Goal: Transaction & Acquisition: Purchase product/service

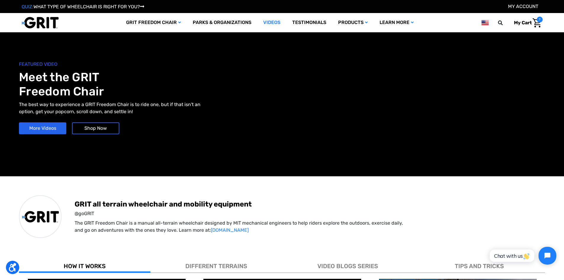
click at [41, 25] on img at bounding box center [40, 23] width 37 height 12
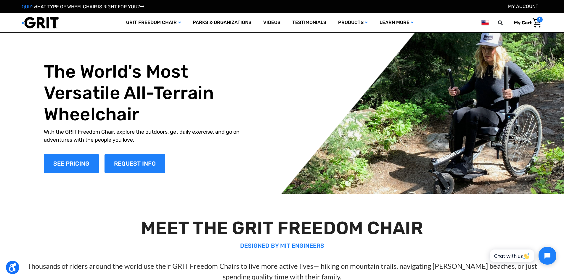
click at [533, 18] on img "Cart with 7 items" at bounding box center [537, 22] width 9 height 9
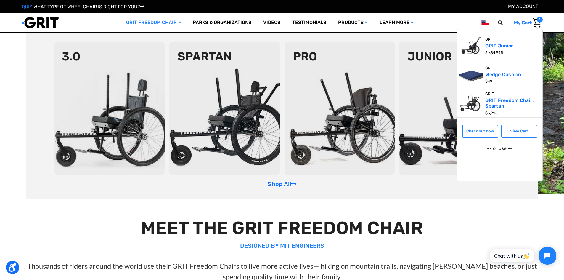
click at [171, 21] on link "GRIT Freedom Chair" at bounding box center [153, 22] width 67 height 19
click at [200, 55] on img at bounding box center [224, 108] width 110 height 132
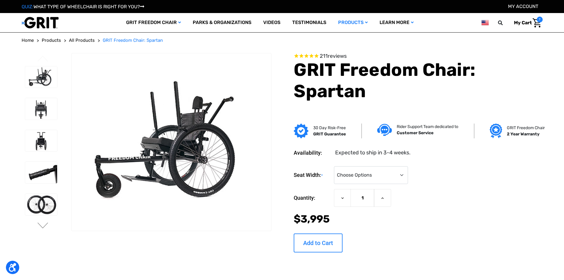
click at [322, 240] on input "Add to Cart" at bounding box center [318, 242] width 49 height 19
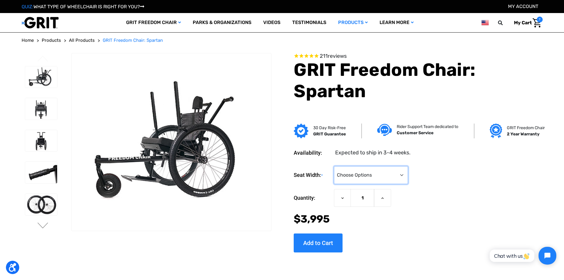
click at [366, 175] on select "Choose Options 16" 18" 20"" at bounding box center [371, 175] width 74 height 18
select select "325"
click at [334, 166] on select "Choose Options 16" 18" 20"" at bounding box center [371, 175] width 74 height 18
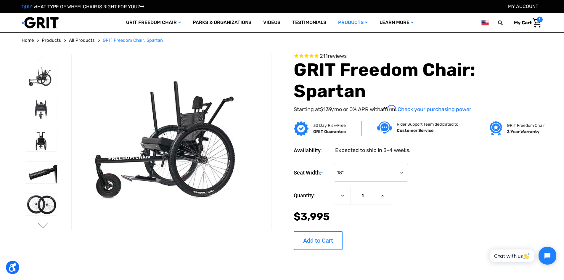
click at [309, 239] on input "Add to Cart" at bounding box center [318, 240] width 49 height 19
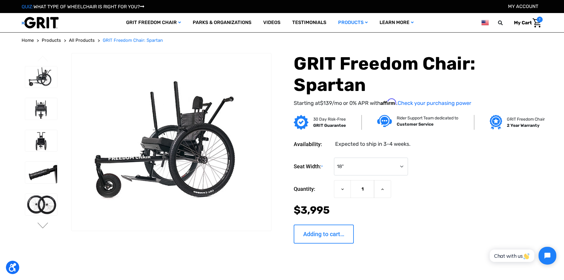
type input "Add to Cart"
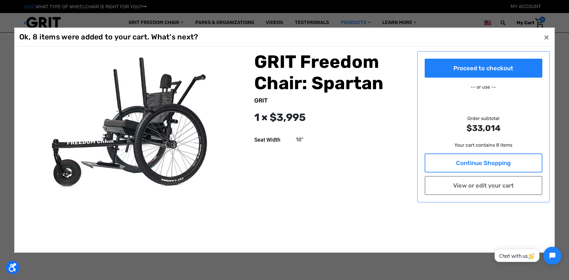
click at [467, 161] on link "Continue Shopping" at bounding box center [483, 162] width 118 height 19
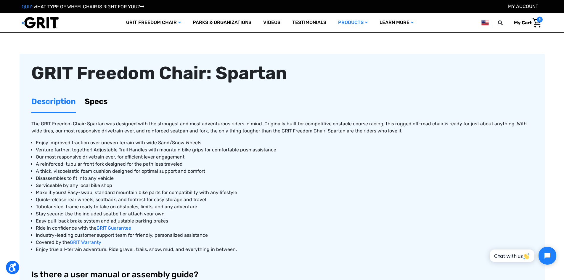
scroll to position [188, 0]
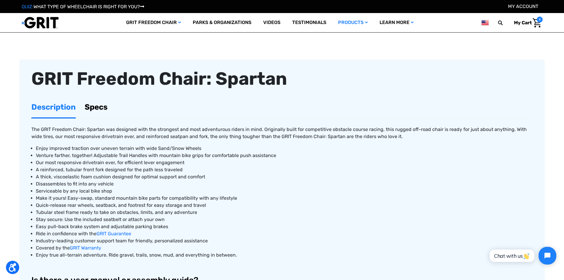
click at [93, 110] on link "Specs" at bounding box center [96, 107] width 23 height 20
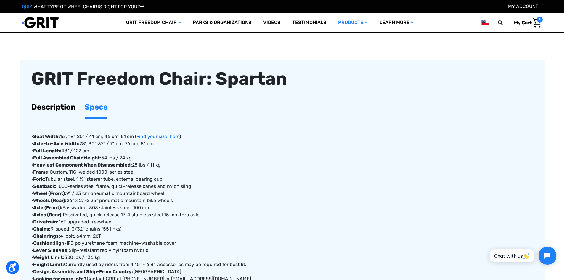
click at [58, 105] on link "Description" at bounding box center [53, 107] width 44 height 20
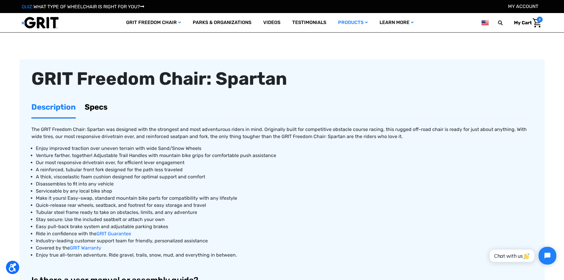
click at [97, 104] on link "Specs" at bounding box center [96, 107] width 23 height 20
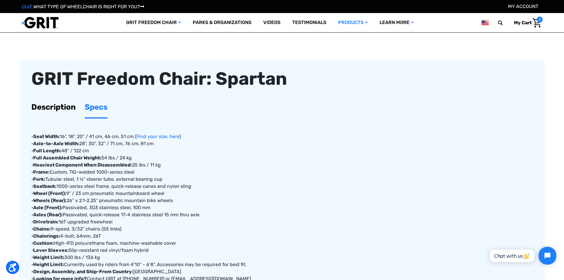
click at [59, 102] on link "Description" at bounding box center [53, 107] width 44 height 20
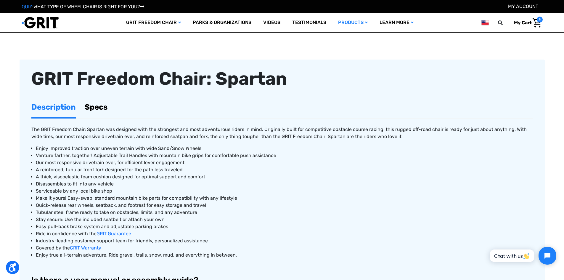
click at [100, 105] on link "Specs" at bounding box center [96, 107] width 23 height 20
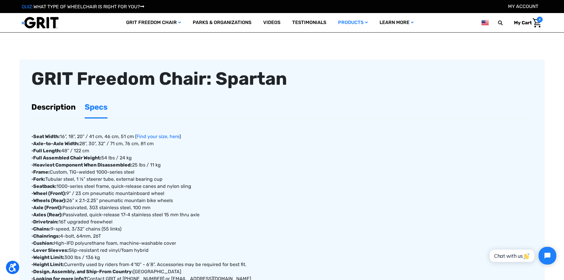
click at [57, 103] on link "Description" at bounding box center [53, 107] width 44 height 20
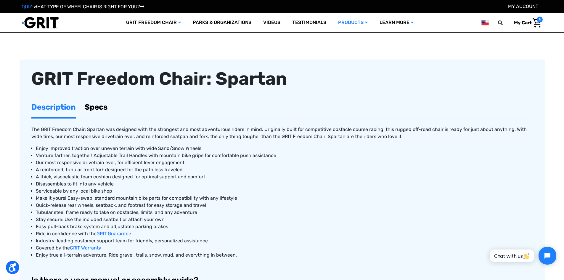
click at [104, 103] on link "Specs" at bounding box center [96, 107] width 23 height 20
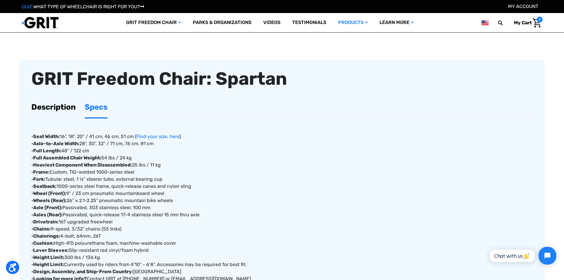
click at [57, 103] on link "Description" at bounding box center [53, 107] width 44 height 20
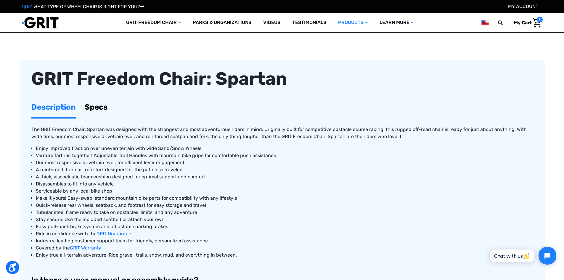
click at [94, 105] on link "Specs" at bounding box center [96, 107] width 23 height 20
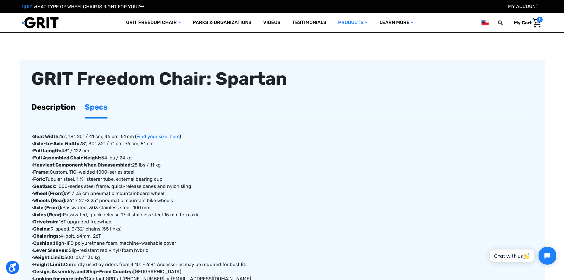
click at [60, 102] on link "Description" at bounding box center [53, 107] width 44 height 20
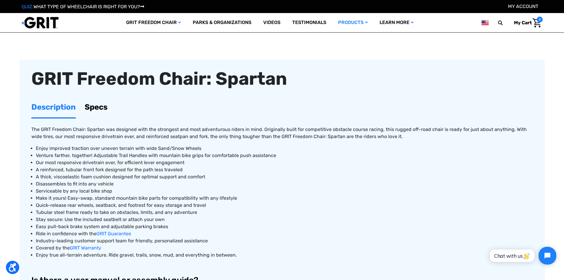
click at [98, 104] on link "Specs" at bounding box center [96, 107] width 23 height 20
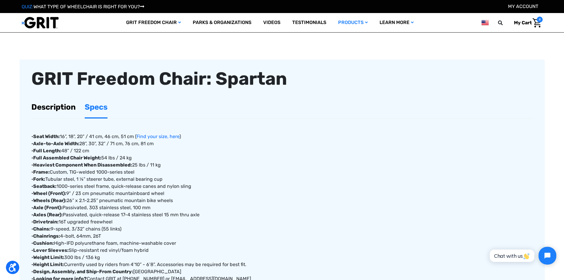
click at [49, 104] on link "Description" at bounding box center [53, 107] width 44 height 20
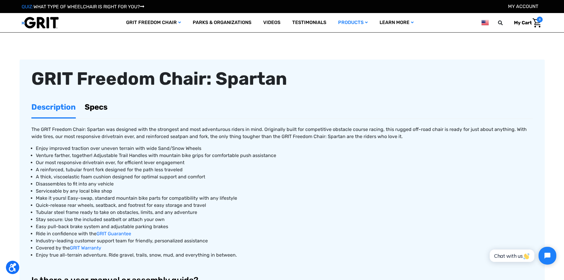
click at [90, 105] on link "Specs" at bounding box center [96, 107] width 23 height 20
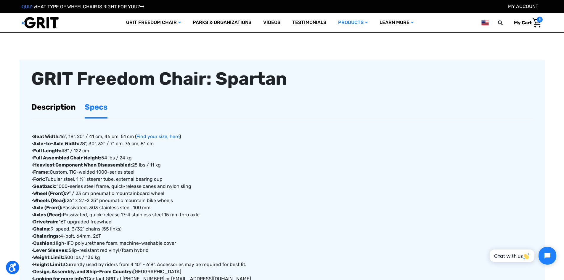
click at [59, 105] on link "Description" at bounding box center [53, 107] width 44 height 20
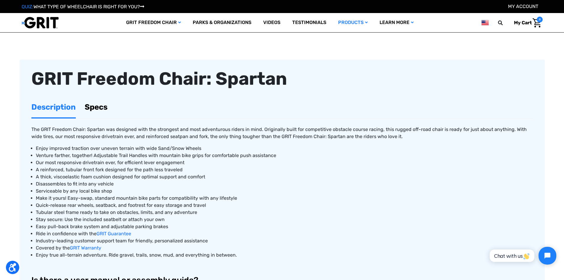
click at [102, 107] on link "Specs" at bounding box center [96, 107] width 23 height 20
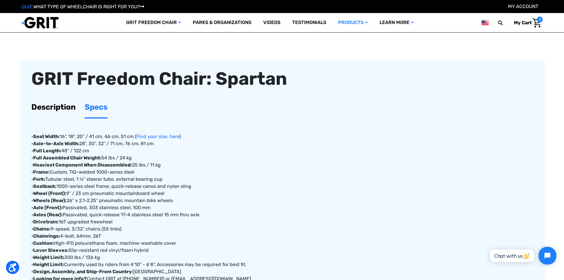
click at [57, 106] on link "Description" at bounding box center [53, 107] width 44 height 20
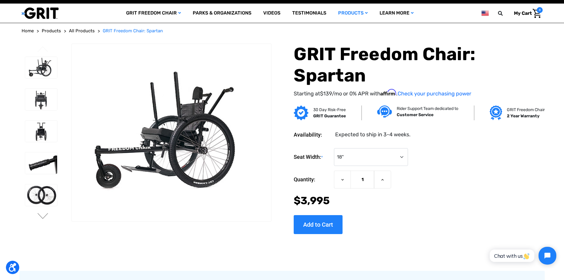
scroll to position [0, 0]
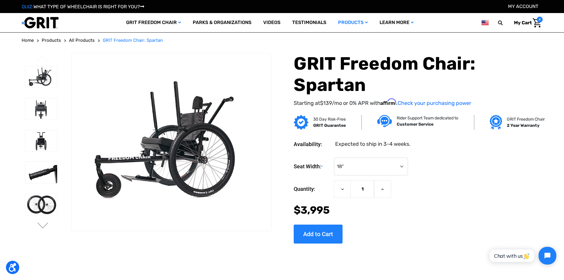
click at [538, 24] on img "Cart with 8 items" at bounding box center [537, 22] width 9 height 9
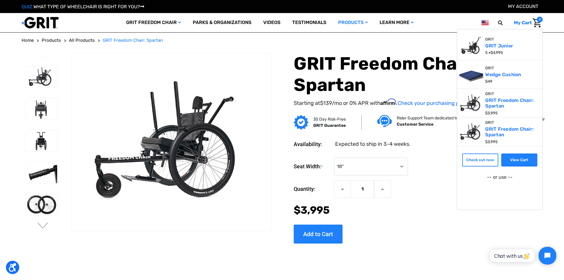
click at [516, 160] on link "View Cart" at bounding box center [519, 159] width 36 height 13
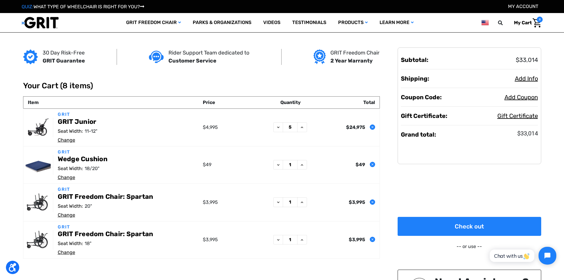
click at [373, 240] on use "Remove GRIT Freedom Chair: Spartan from cart" at bounding box center [372, 239] width 2 height 2
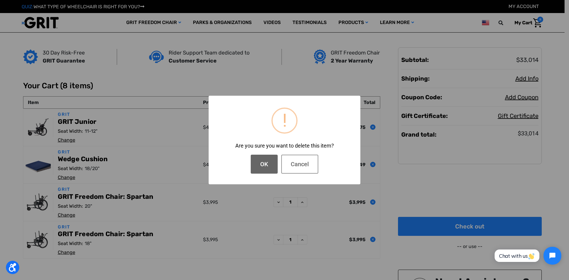
click at [269, 167] on button "OK" at bounding box center [264, 164] width 27 height 19
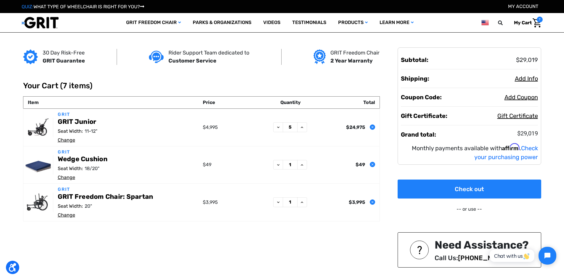
click at [66, 177] on link "Change" at bounding box center [66, 177] width 17 height 6
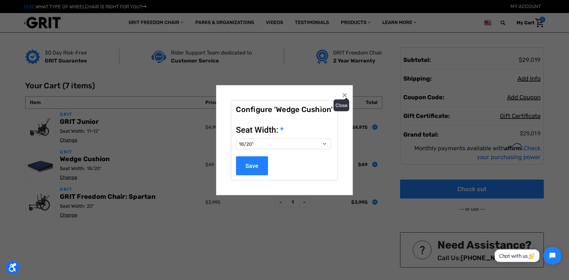
click at [344, 94] on span "×" at bounding box center [344, 94] width 5 height 11
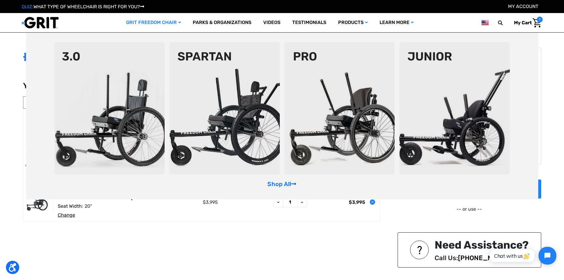
click at [178, 21] on icon "GRIT Freedom Chair" at bounding box center [179, 22] width 3 height 4
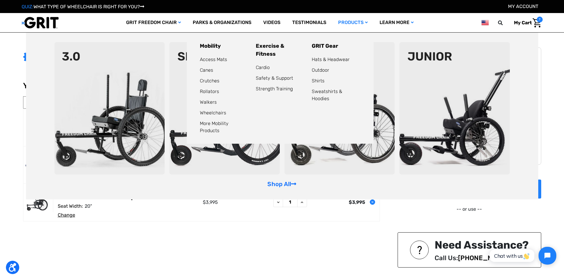
click at [365, 21] on icon at bounding box center [366, 22] width 3 height 4
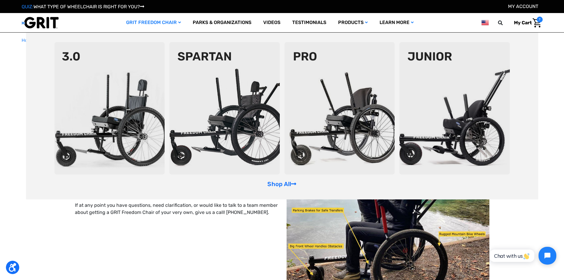
click at [180, 24] on link "GRIT Freedom Chair" at bounding box center [153, 22] width 67 height 19
click at [178, 24] on icon "GRIT Freedom Chair" at bounding box center [179, 22] width 3 height 4
click at [178, 21] on icon "GRIT Freedom Chair" at bounding box center [179, 22] width 3 height 4
click at [178, 23] on icon "GRIT Freedom Chair" at bounding box center [179, 22] width 3 height 4
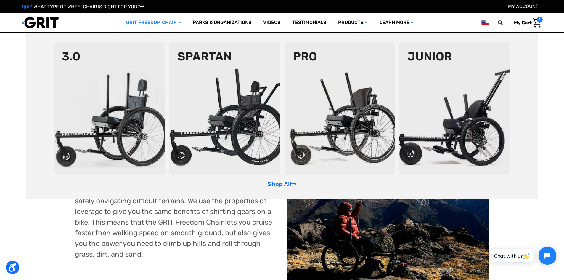
scroll to position [326, 0]
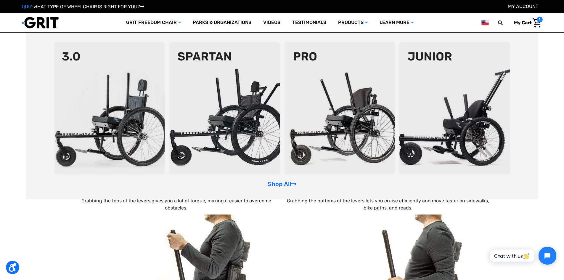
click at [45, 22] on img at bounding box center [40, 23] width 37 height 12
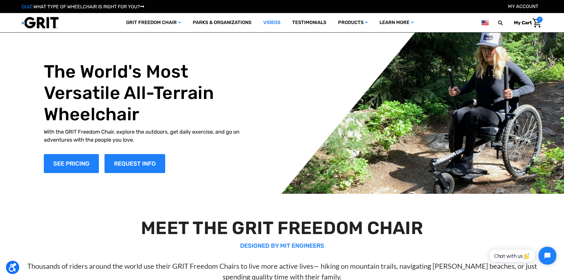
click at [271, 20] on link "Videos" at bounding box center [271, 22] width 29 height 19
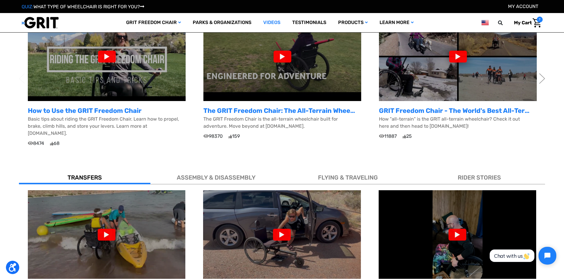
scroll to position [260, 0]
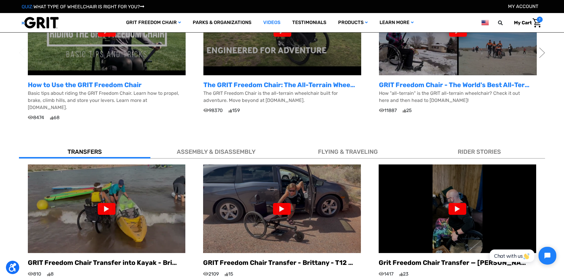
click at [222, 148] on span "ASSEMBLY & DISASSEMBLY" at bounding box center [216, 151] width 79 height 7
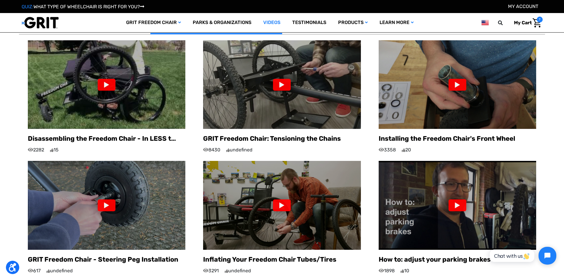
scroll to position [400, 0]
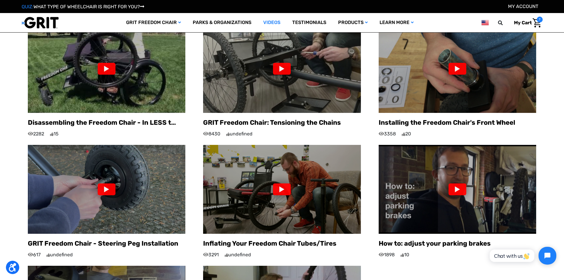
click at [52, 21] on img at bounding box center [40, 23] width 37 height 12
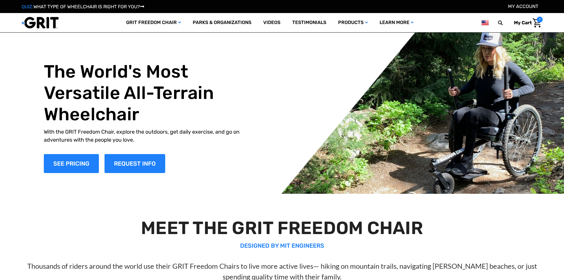
click at [539, 24] on img "Cart with 7 items" at bounding box center [537, 22] width 9 height 9
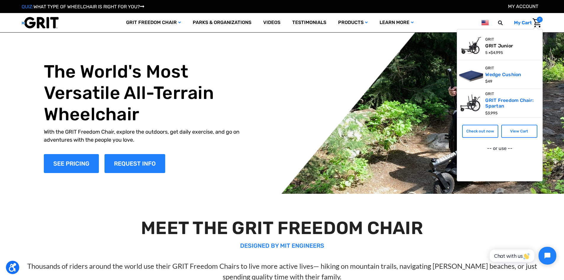
click at [493, 47] on link "GRIT Junior" at bounding box center [499, 46] width 29 height 6
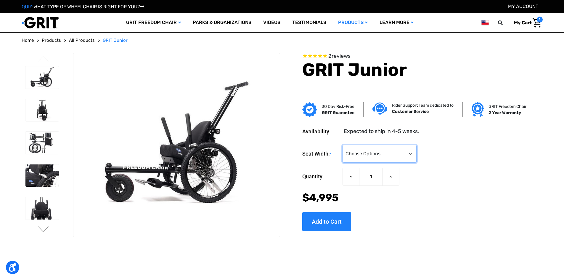
click at [367, 146] on select "Choose Options <10" 11-12"" at bounding box center [380, 154] width 74 height 18
select select "337"
click at [343, 145] on select "Choose Options <10" 11-12"" at bounding box center [380, 154] width 74 height 18
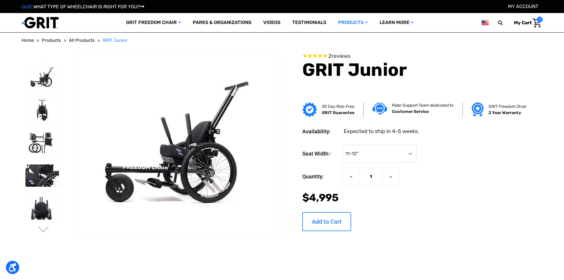
click at [332, 216] on input "Add to Cart" at bounding box center [326, 221] width 49 height 19
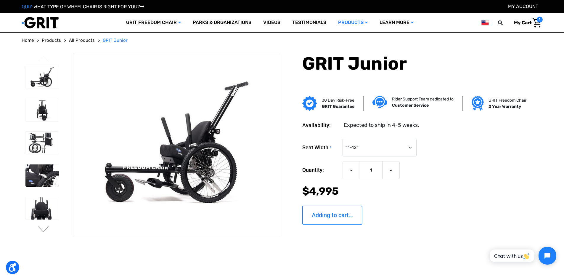
type input "Add to Cart"
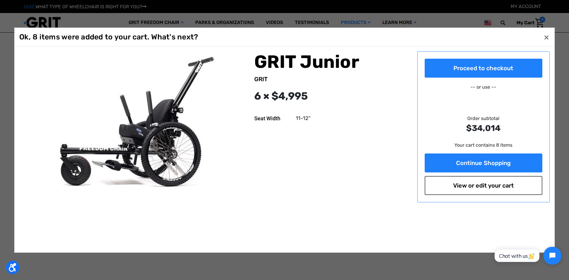
click at [479, 187] on link "View or edit your cart" at bounding box center [483, 185] width 118 height 19
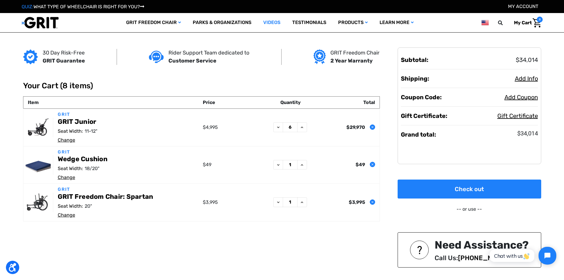
click at [265, 18] on link "Videos" at bounding box center [271, 22] width 29 height 19
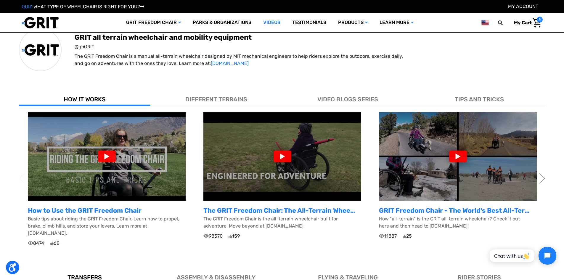
scroll to position [98, 0]
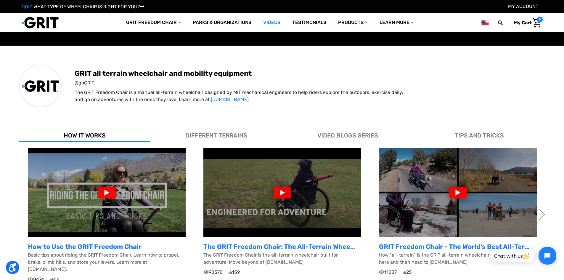
click at [211, 130] on div "DIFFERENT TERRAINS" at bounding box center [215, 134] width 131 height 16
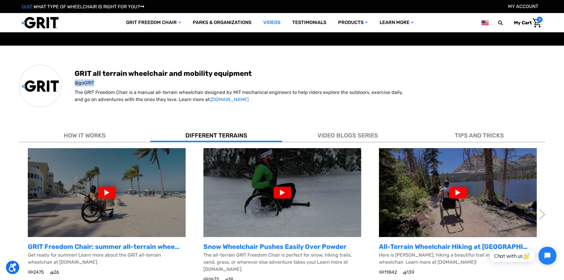
drag, startPoint x: 563, startPoint y: 76, endPoint x: 567, endPoint y: 85, distance: 10.2
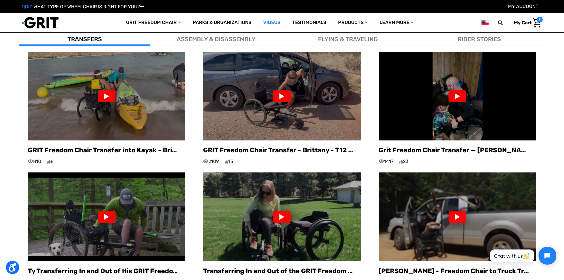
scroll to position [366, 0]
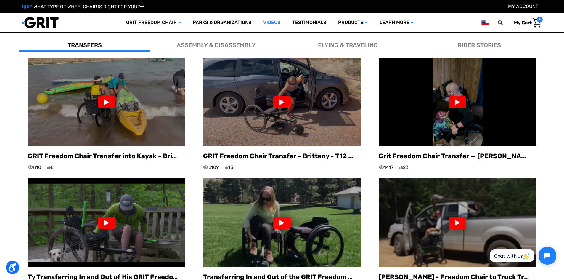
click at [537, 21] on span "8" at bounding box center [540, 20] width 6 height 6
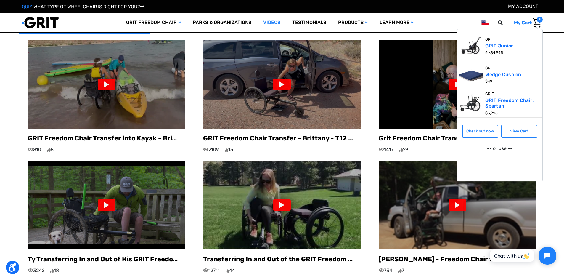
scroll to position [384, 0]
